Goal: Task Accomplishment & Management: Use online tool/utility

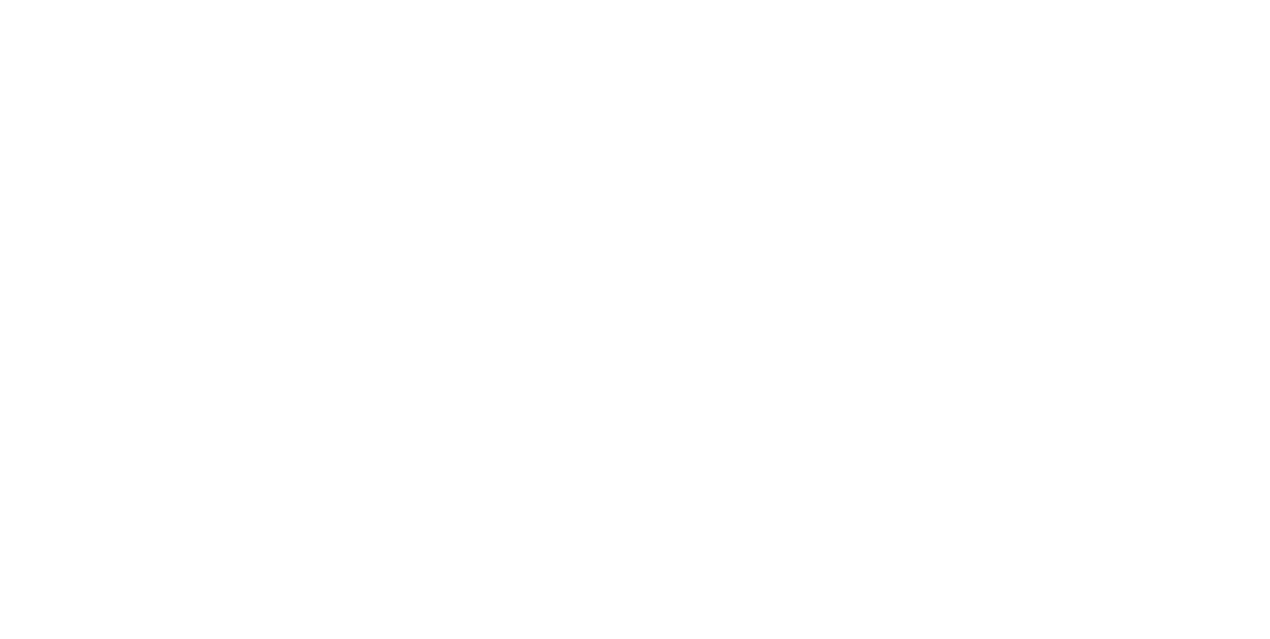
scroll to position [1421, 0]
click at [1061, 107] on button "Close" at bounding box center [1025, 110] width 72 height 32
click at [1231, 141] on header "Workflow Views Save new view None (Default) edit Ready for Pick Up edit Show/Hi…" at bounding box center [635, 111] width 1191 height 64
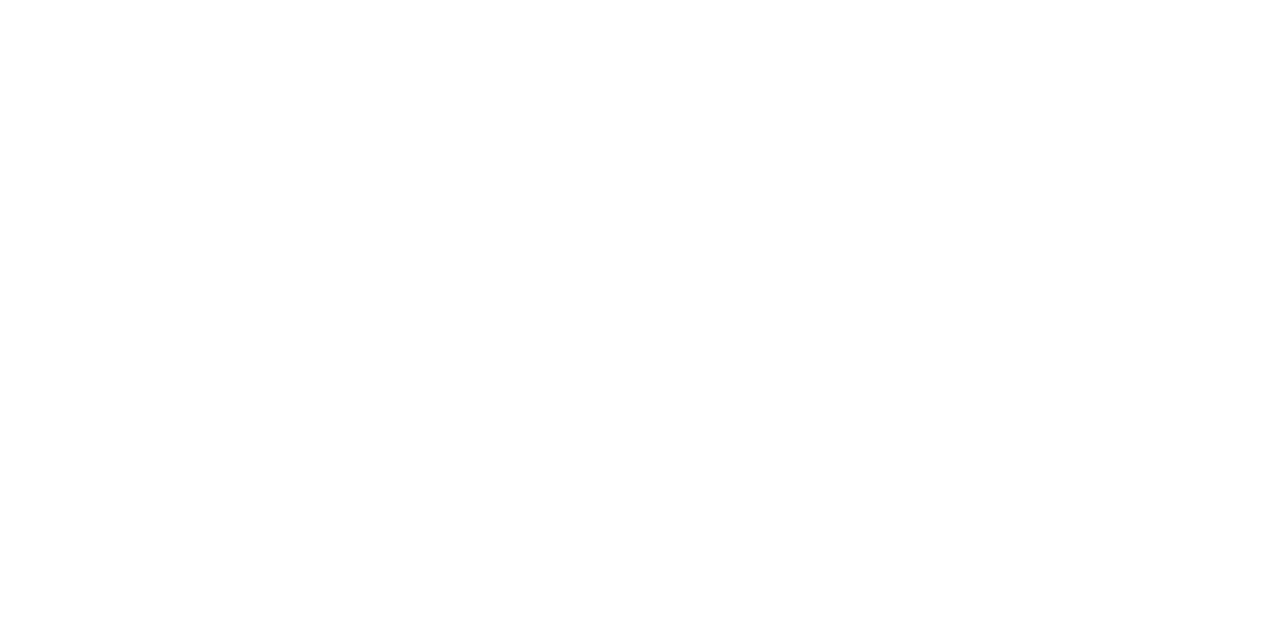
click at [215, 173] on div "Collaborate" at bounding box center [176, 174] width 78 height 18
click at [184, 272] on div "Tracking" at bounding box center [156, 273] width 55 height 18
click at [263, 153] on button "Collaborate" at bounding box center [168, 174] width 188 height 50
click at [1061, 107] on button "Close" at bounding box center [1025, 110] width 72 height 32
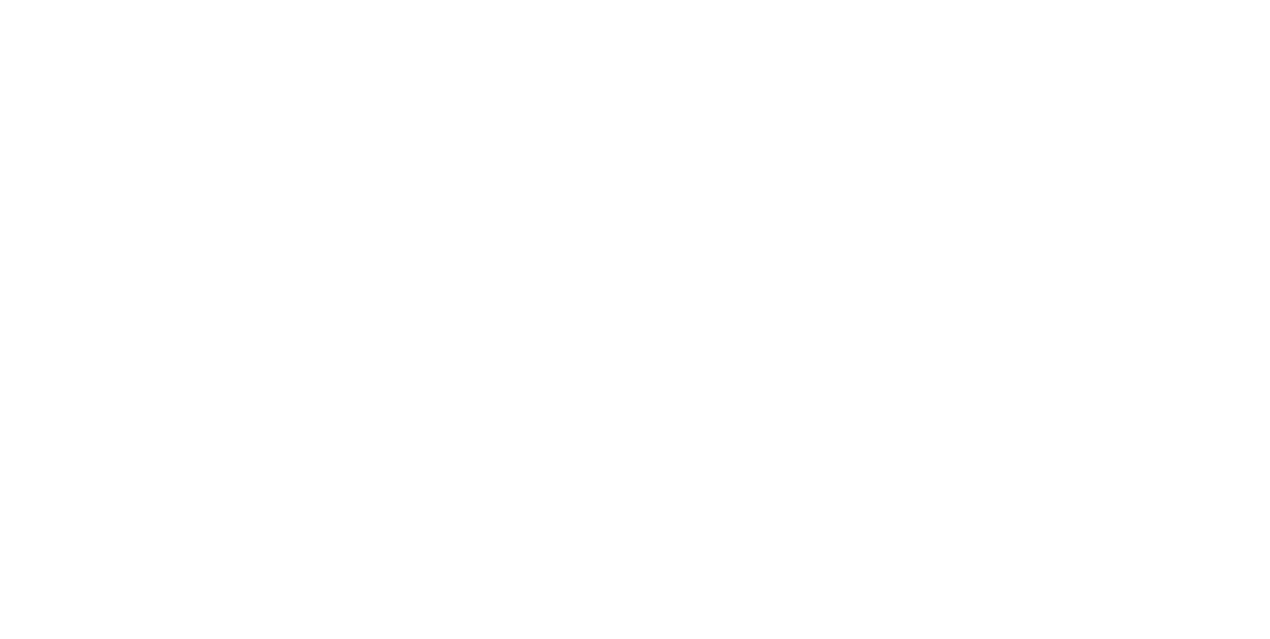
click at [271, 196] on button "Collaborate" at bounding box center [176, 174] width 188 height 50
click at [1061, 102] on button "Close" at bounding box center [1025, 110] width 72 height 32
click at [207, 179] on div "Collaborate" at bounding box center [168, 174] width 78 height 18
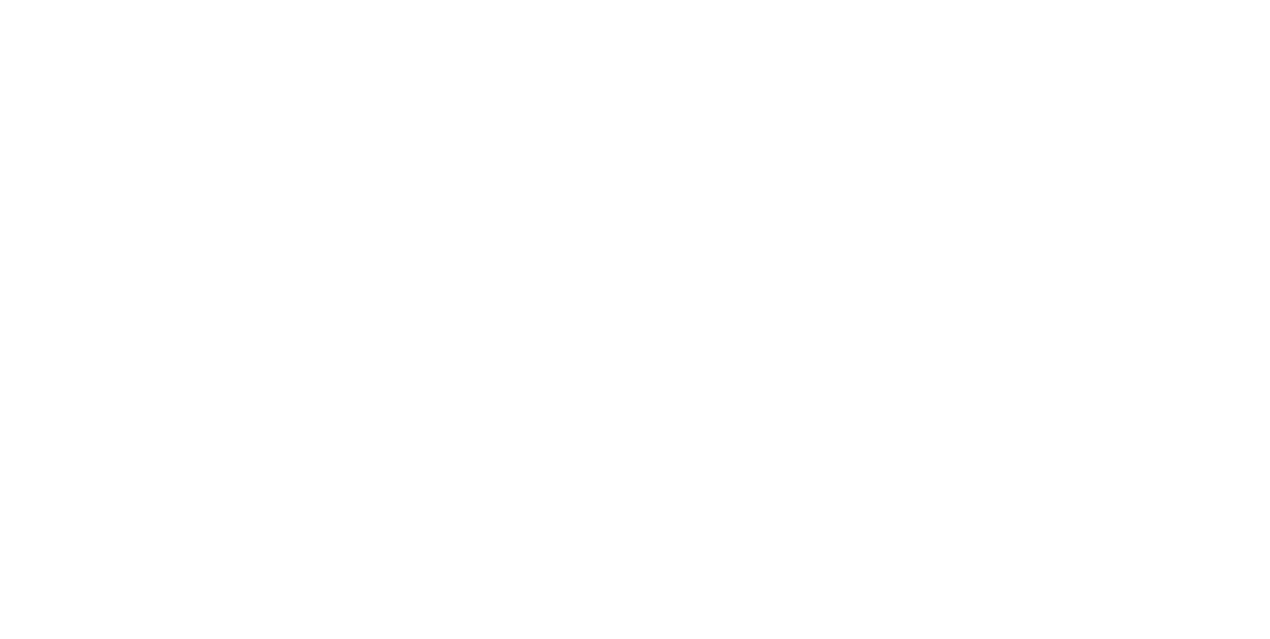
scroll to position [0, 0]
click at [263, 396] on button "Timeline" at bounding box center [168, 372] width 188 height 50
click at [207, 171] on div "Collaborate" at bounding box center [168, 174] width 78 height 18
